Goal: Transaction & Acquisition: Purchase product/service

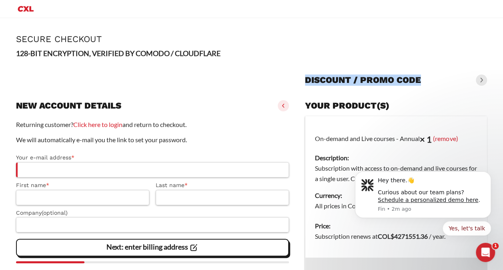
drag, startPoint x: 307, startPoint y: 80, endPoint x: 421, endPoint y: 80, distance: 114.8
click at [421, 80] on div "Discount / promo code" at bounding box center [396, 80] width 182 height 18
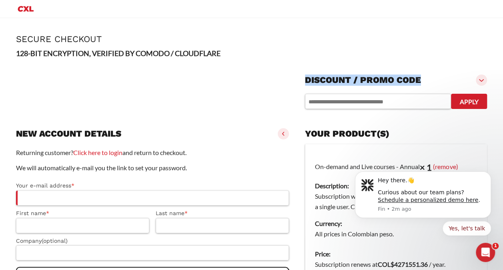
copy h3 "Discount / promo code"
click at [421, 84] on div "Discount / promo code" at bounding box center [396, 80] width 182 height 18
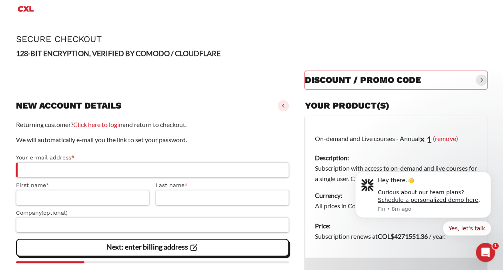
click at [474, 76] on div "Discount / promo code" at bounding box center [396, 80] width 182 height 18
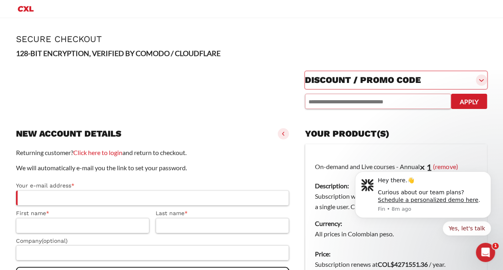
click at [382, 104] on input "text" at bounding box center [378, 101] width 146 height 15
paste input "********"
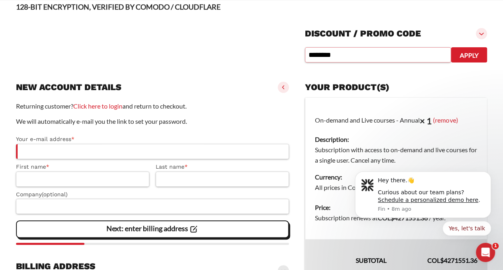
scroll to position [66, 0]
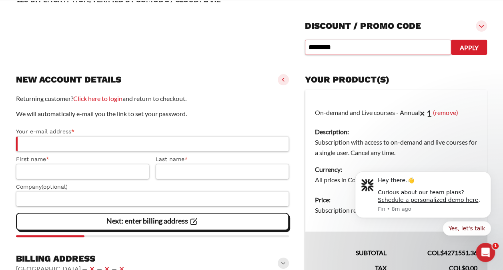
type input "********"
click at [469, 49] on button "Apply" at bounding box center [469, 47] width 36 height 15
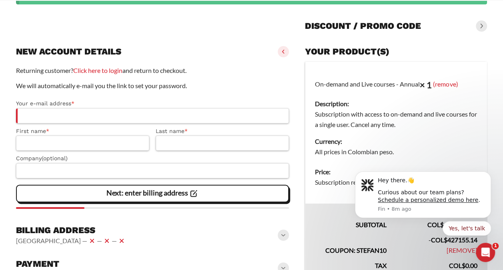
scroll to position [115, 0]
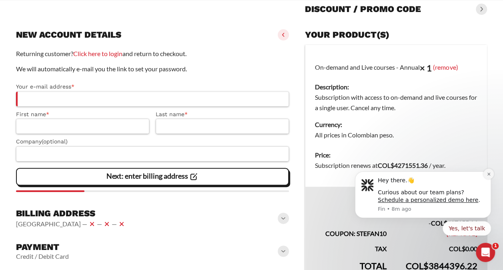
click at [490, 174] on icon "Dismiss notification" at bounding box center [489, 174] width 4 height 4
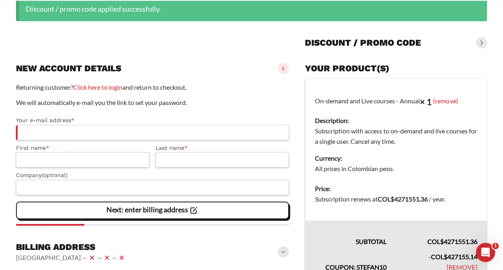
scroll to position [75, 0]
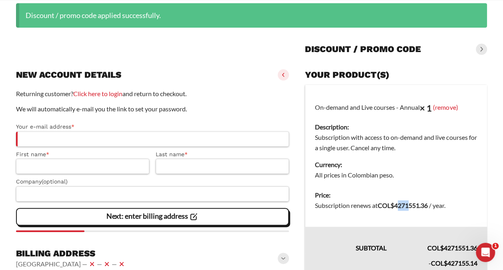
drag, startPoint x: 399, startPoint y: 204, endPoint x: 412, endPoint y: 207, distance: 13.5
click at [412, 207] on bdi "COL$ 4271551.36" at bounding box center [403, 205] width 50 height 8
drag, startPoint x: 98, startPoint y: 108, endPoint x: 177, endPoint y: 109, distance: 78.8
click at [177, 109] on p "We will automatically e-mail you the link to set your password." at bounding box center [152, 109] width 273 height 10
drag, startPoint x: 177, startPoint y: 109, endPoint x: 186, endPoint y: 110, distance: 9.3
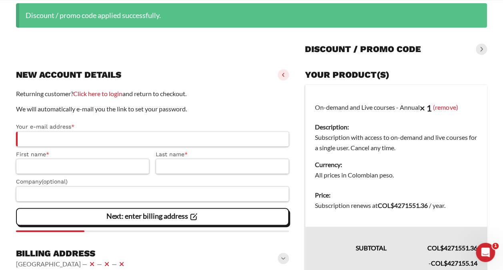
click at [186, 110] on p "We will automatically e-mail you the link to set your password." at bounding box center [152, 109] width 273 height 10
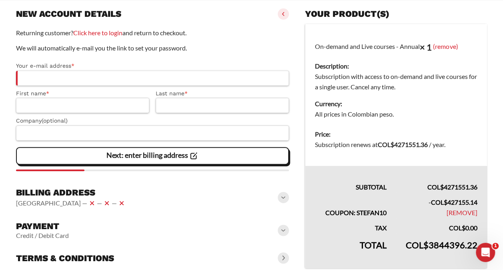
scroll to position [155, 0]
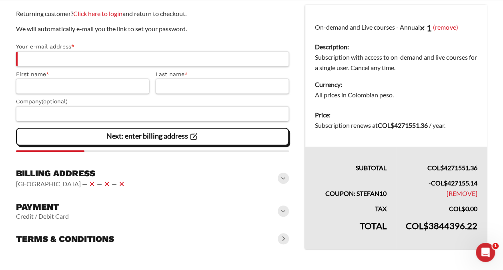
click at [282, 179] on span at bounding box center [283, 177] width 11 height 11
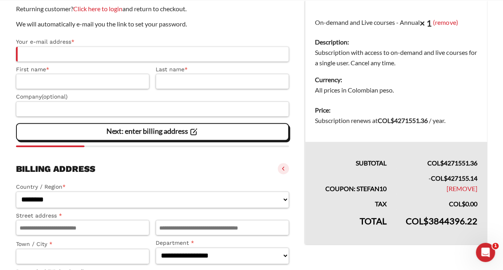
scroll to position [200, 0]
